Goal: Participate in discussion: Engage in conversation with other users on a specific topic

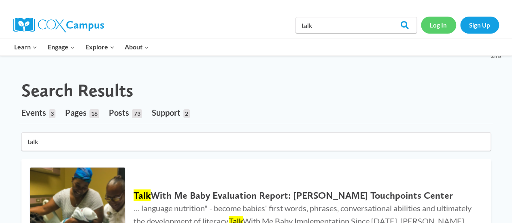
click at [433, 23] on link "Log In" at bounding box center [438, 25] width 35 height 17
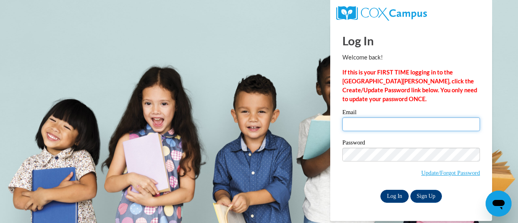
type input "amontgomery@atlspsch.org"
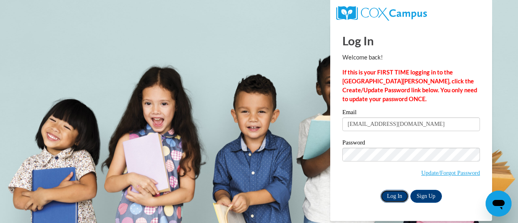
click at [403, 196] on input "Log In" at bounding box center [395, 196] width 28 height 13
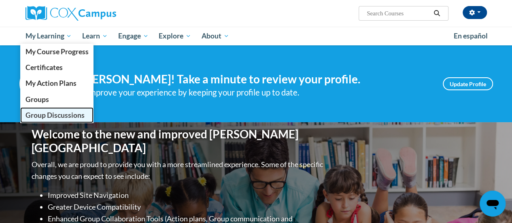
click at [66, 112] on span "Group Discussions" at bounding box center [54, 115] width 59 height 9
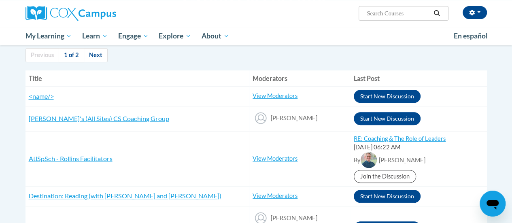
scroll to position [121, 0]
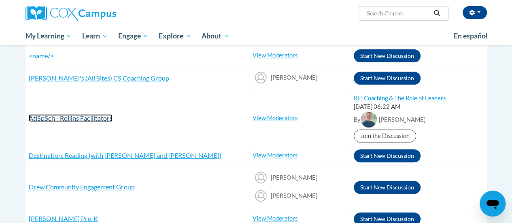
click at [64, 119] on span "AtlSpSch - Rollins Facilitators" at bounding box center [71, 118] width 84 height 8
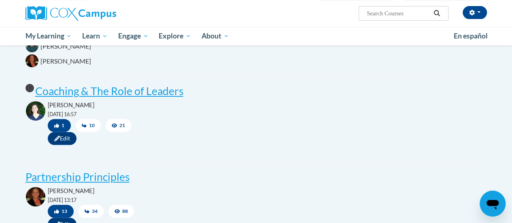
scroll to position [81, 0]
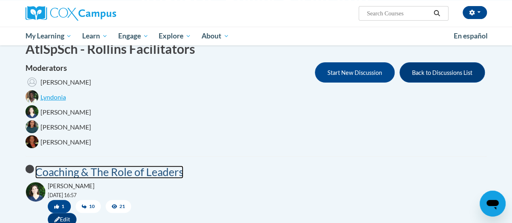
click at [100, 174] on post "Coaching & The Role of Leaders" at bounding box center [109, 172] width 148 height 13
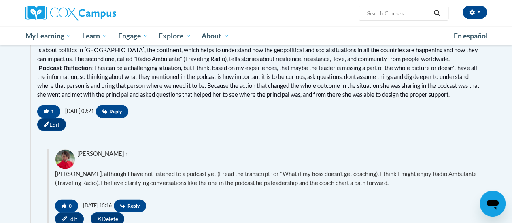
scroll to position [729, 0]
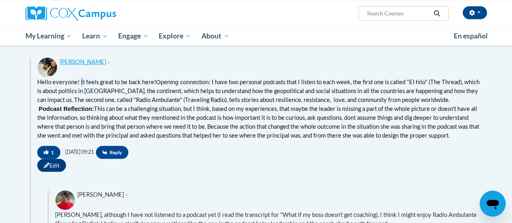
click at [82, 85] on span "Hello everyone! It feels great to be back here! Opening connection : I have two…" at bounding box center [258, 90] width 442 height 25
drag, startPoint x: 207, startPoint y: 84, endPoint x: 471, endPoint y: 140, distance: 269.4
click at [471, 140] on div "Hello everyone! It feels great to be back here! Opening connection : I have two…" at bounding box center [259, 108] width 444 height 62
copy div "I have two personal podcasts that I listen to each week, the first one is calle…"
click at [128, 151] on span "Reply" at bounding box center [112, 152] width 32 height 13
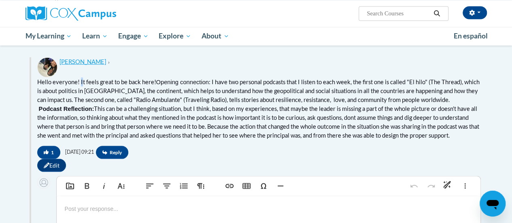
scroll to position [810, 0]
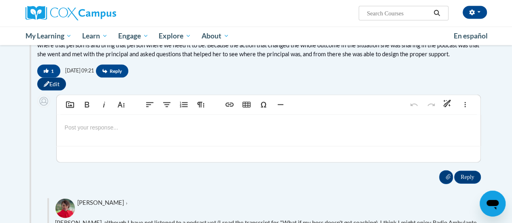
click at [166, 128] on p at bounding box center [269, 127] width 408 height 9
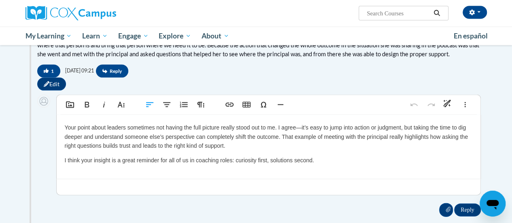
type textarea "<p data-end="737" data-start="343">Your point about leaders sometimes not havin…"
click at [64, 129] on div "Your point about leaders sometimes not having the full picture really stood out…" at bounding box center [269, 147] width 424 height 64
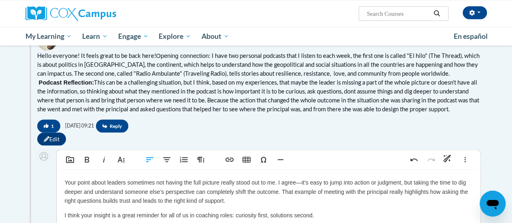
scroll to position [795, 0]
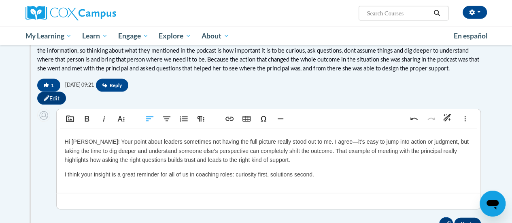
click at [326, 147] on p "Hi Diana! Your point about leaders sometimes not having the full picture really…" at bounding box center [269, 150] width 408 height 27
click at [63, 177] on div "Hi Diana! Your point about leaders sometimes not having the full picture really…" at bounding box center [269, 161] width 424 height 64
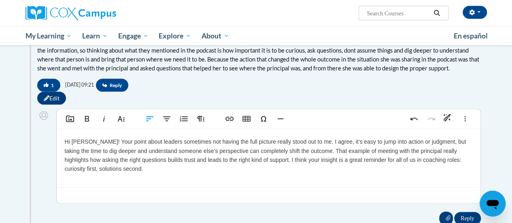
type textarea "<p data-end="737" data-start="343">Hi Diana! Your point about leaders sometimes…"
click at [466, 217] on input "Reply" at bounding box center [467, 218] width 26 height 13
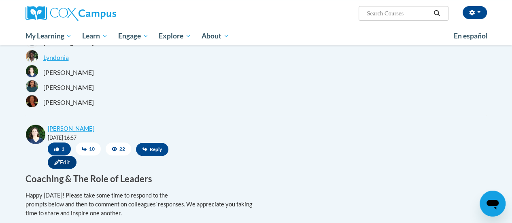
scroll to position [162, 0]
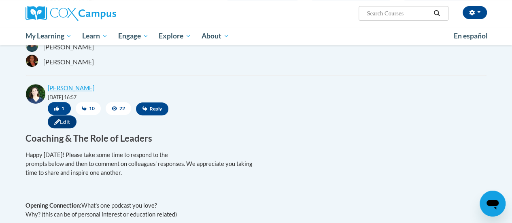
click at [119, 109] on span "22" at bounding box center [119, 108] width 26 height 13
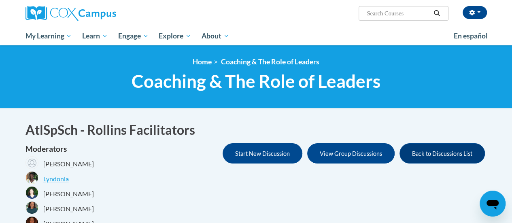
click at [406, 13] on input "Search..." at bounding box center [398, 14] width 65 height 10
type input "join action plan"
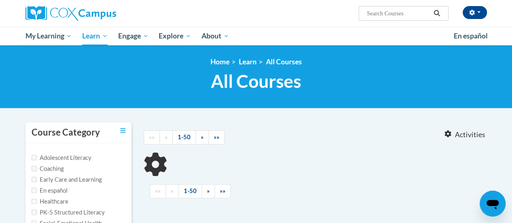
click at [136, 85] on h1 "All Courses All Courses" at bounding box center [256, 80] width 461 height 21
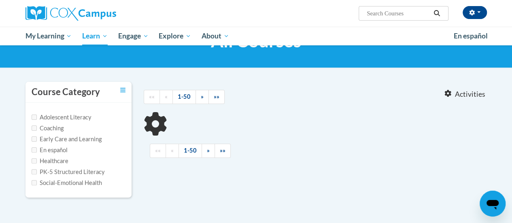
type input "join action plan"
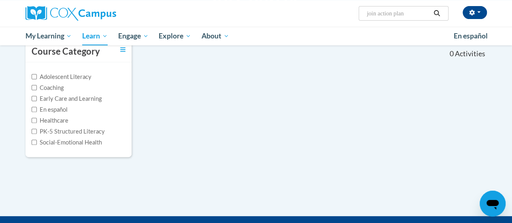
scroll to position [0, 0]
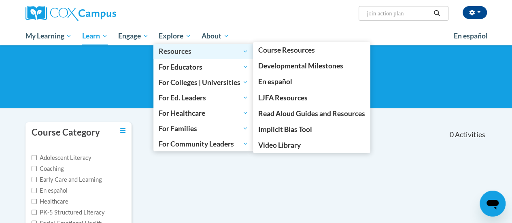
click at [174, 49] on span "Resources" at bounding box center [203, 52] width 89 height 10
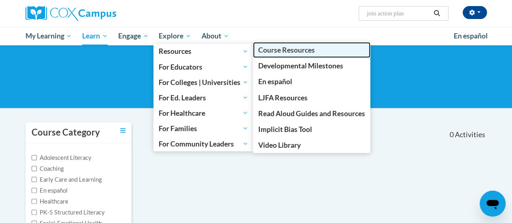
click at [287, 53] on span "Course Resources" at bounding box center [286, 50] width 57 height 9
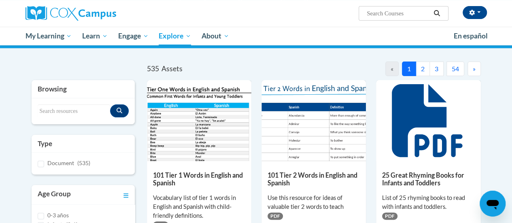
scroll to position [53, 0]
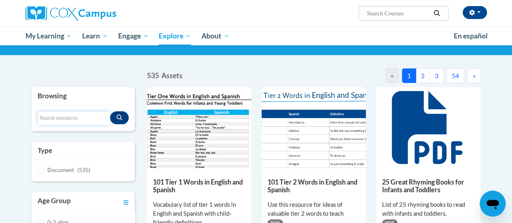
click at [88, 115] on input "Search resources" at bounding box center [74, 118] width 72 height 14
type input "joint action plan"
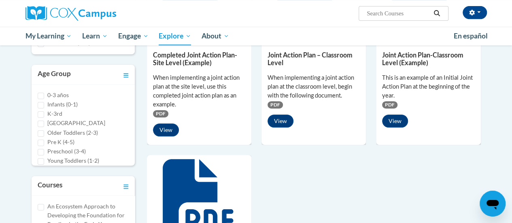
scroll to position [134, 0]
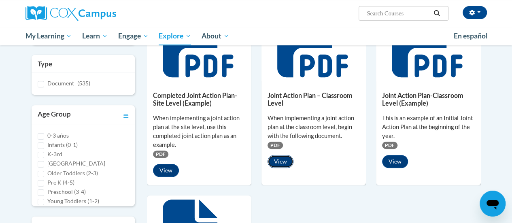
click at [281, 160] on button "View" at bounding box center [281, 161] width 26 height 13
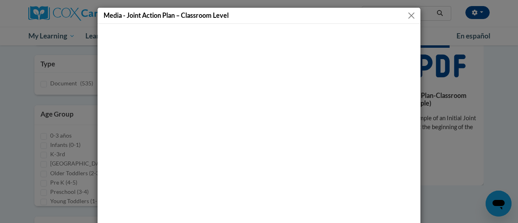
click at [406, 15] on button "Close" at bounding box center [411, 16] width 10 height 10
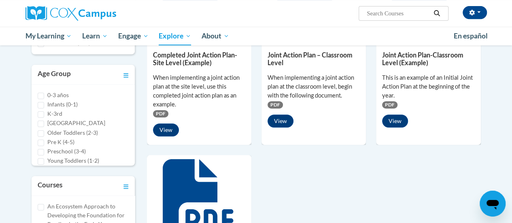
scroll to position [53, 0]
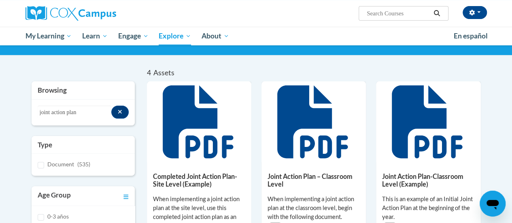
click at [330, 111] on icon at bounding box center [312, 121] width 70 height 73
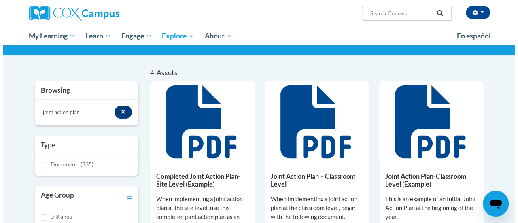
scroll to position [174, 0]
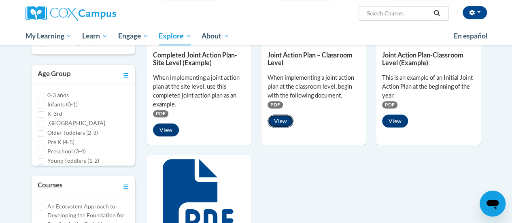
click at [277, 125] on button "View" at bounding box center [281, 121] width 26 height 13
